Goal: Entertainment & Leisure: Consume media (video, audio)

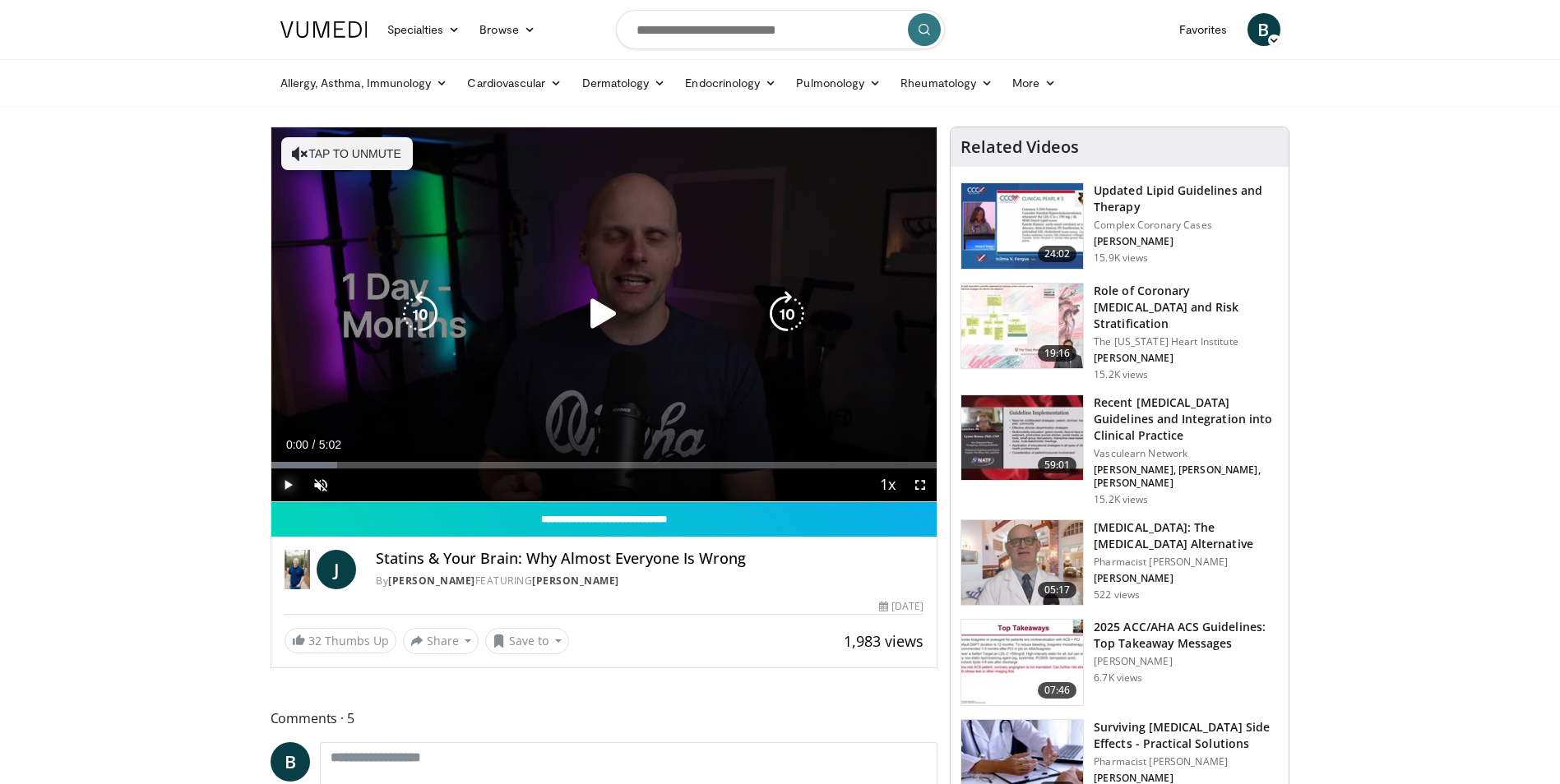
click at [283, 479] on span "Video Player" at bounding box center [288, 485] width 33 height 33
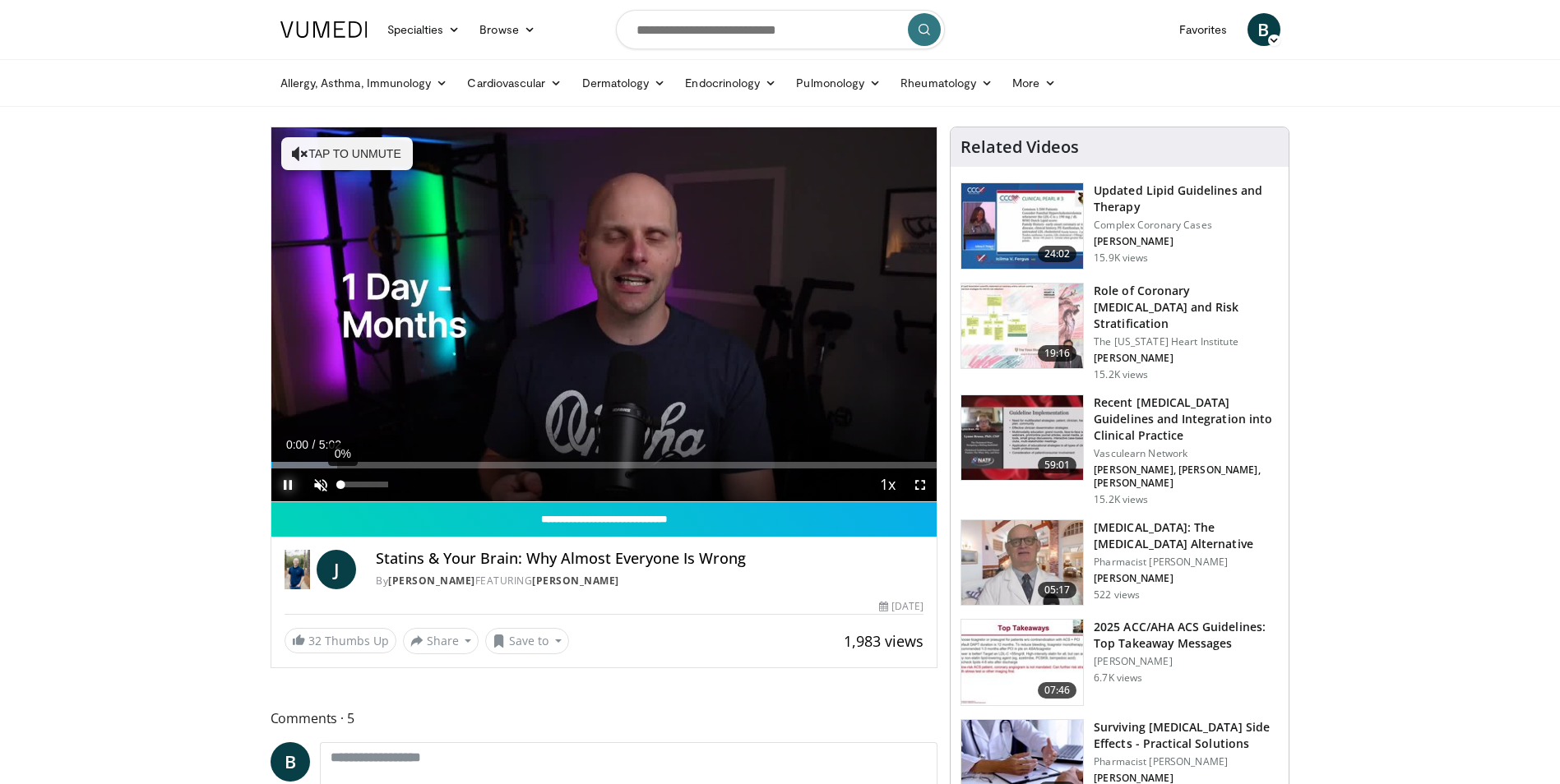
click at [341, 485] on div "Volume Level" at bounding box center [341, 484] width 0 height 6
click at [358, 487] on div "37%" at bounding box center [364, 484] width 46 height 6
drag, startPoint x: 366, startPoint y: 483, endPoint x: 378, endPoint y: 484, distance: 12.0
click at [378, 484] on div "77%" at bounding box center [364, 484] width 46 height 6
click at [365, 485] on div "51%" at bounding box center [364, 484] width 46 height 6
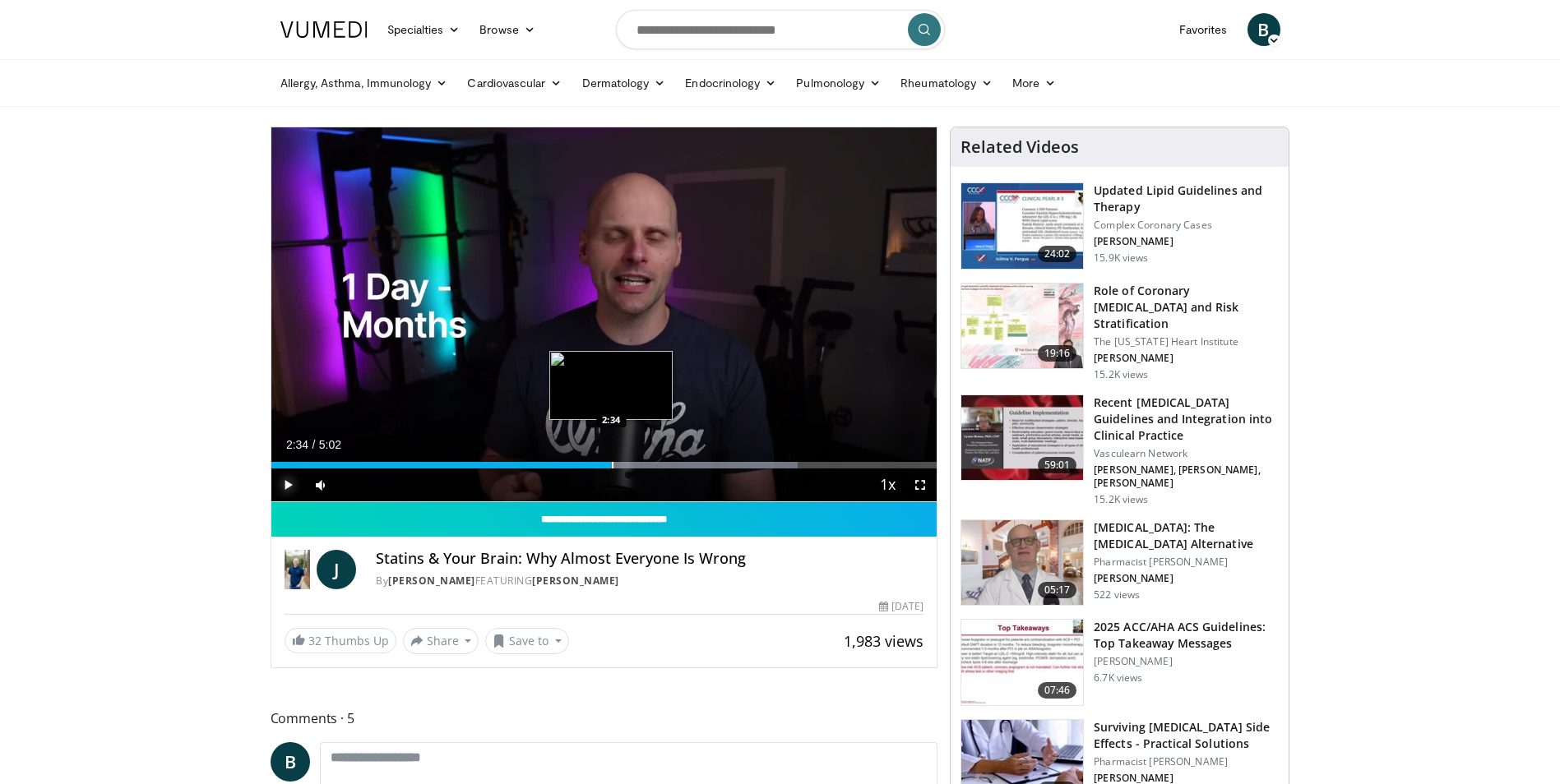
click at [612, 466] on div "Progress Bar" at bounding box center [613, 465] width 2 height 7
click at [602, 466] on div "Progress Bar" at bounding box center [603, 465] width 2 height 7
click at [578, 466] on div "Progress Bar" at bounding box center [578, 465] width 2 height 7
click at [661, 465] on div "Progress Bar" at bounding box center [662, 465] width 2 height 7
click at [291, 485] on span "Video Player" at bounding box center [288, 485] width 33 height 33
